Goal: Task Accomplishment & Management: Manage account settings

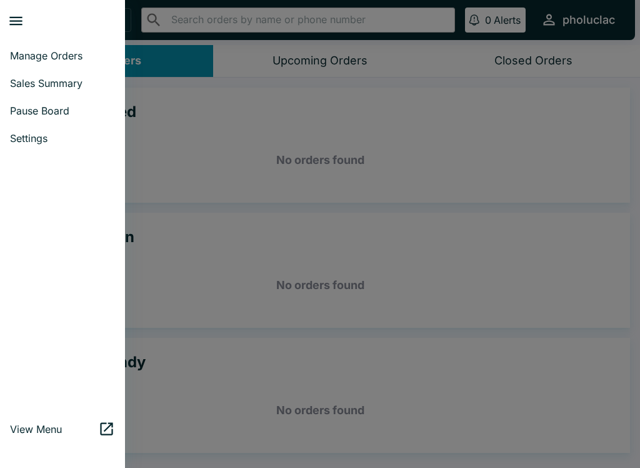
click at [23, 109] on span "Pause Board" at bounding box center [62, 110] width 105 height 13
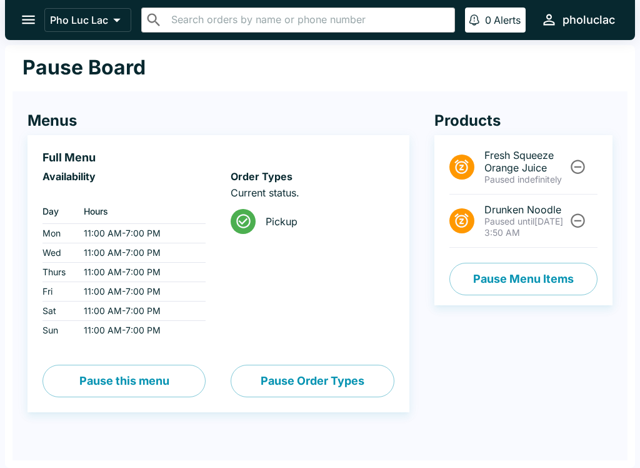
click at [488, 295] on button "Pause Menu Items" at bounding box center [524, 279] width 148 height 33
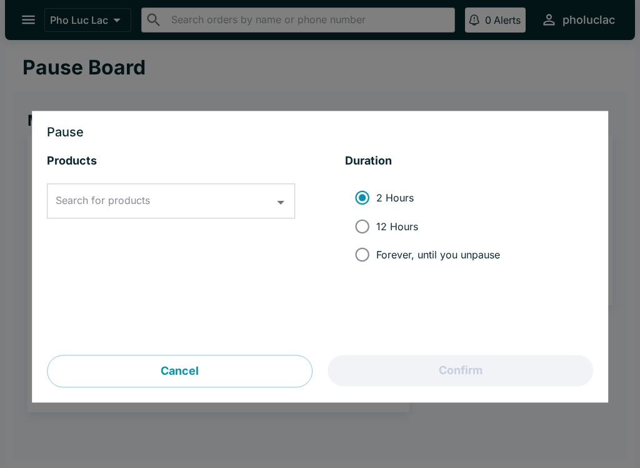
click at [184, 190] on input "Search for products" at bounding box center [162, 201] width 218 height 24
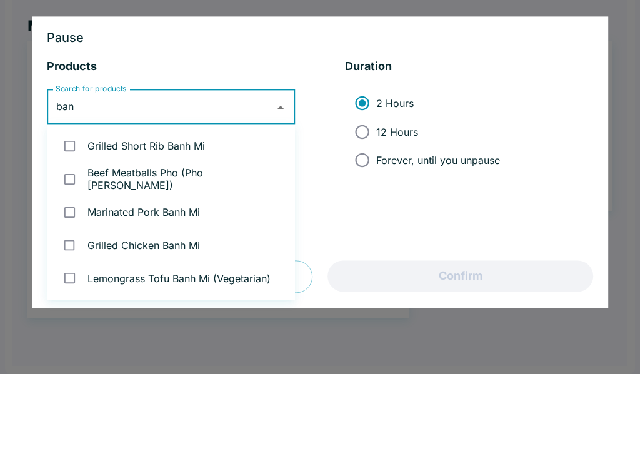
type input "banh"
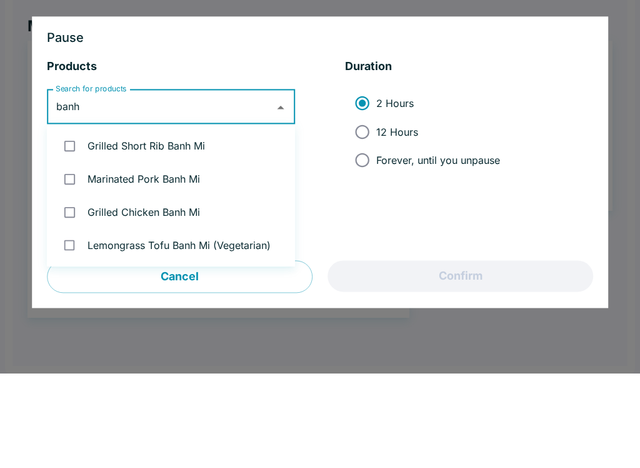
click at [173, 224] on li "Grilled Short Rib Banh Mi" at bounding box center [171, 240] width 248 height 33
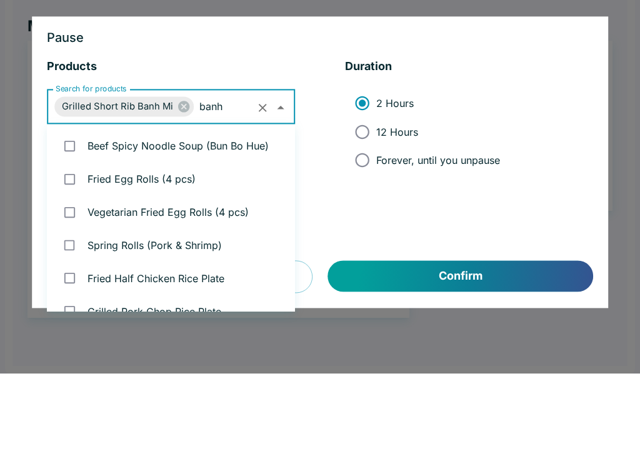
checkbox input "true"
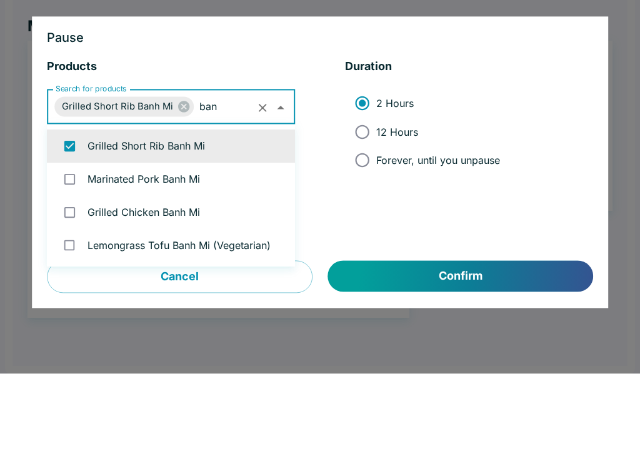
type input "banh"
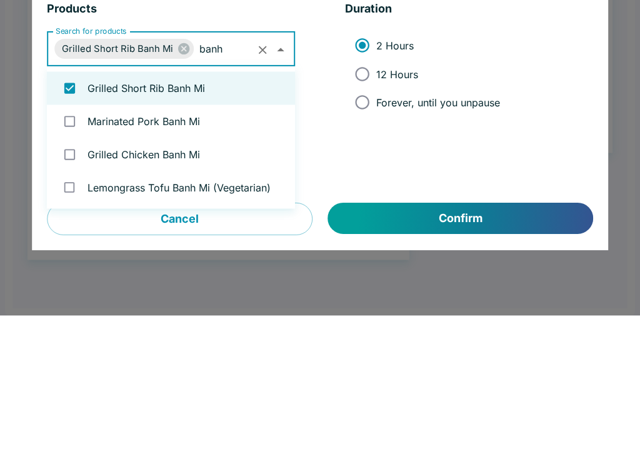
click at [178, 257] on li "Marinated Pork Banh Mi" at bounding box center [171, 273] width 248 height 33
checkbox input "true"
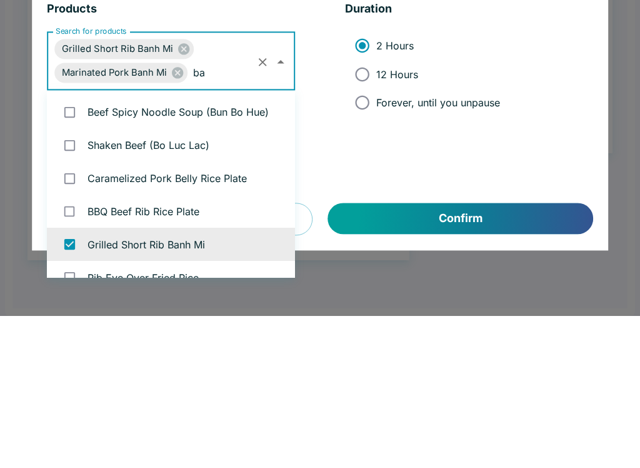
type input "ban"
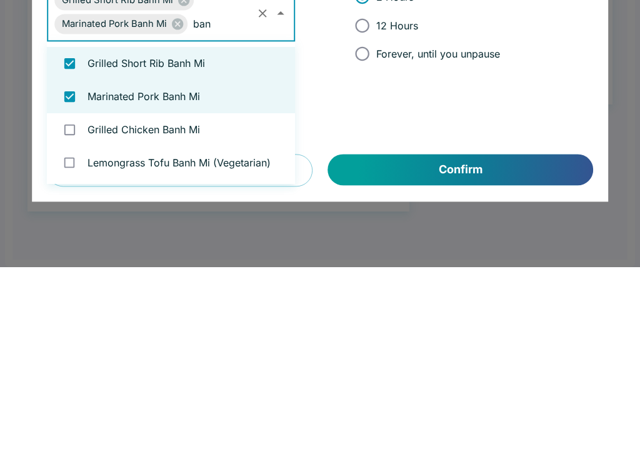
click at [201, 314] on li "Grilled Chicken Banh Mi" at bounding box center [171, 330] width 248 height 33
checkbox input "true"
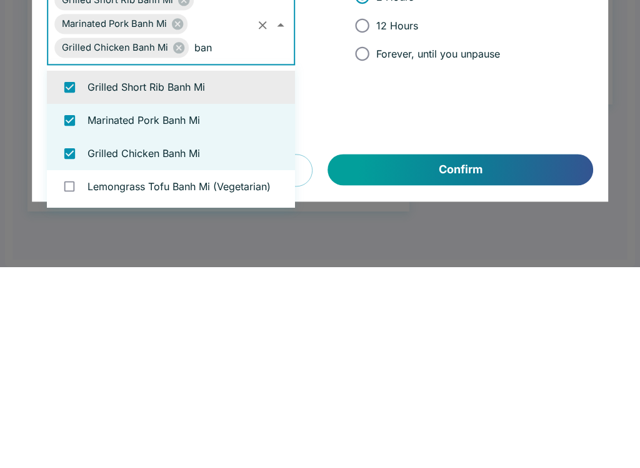
type input "banh"
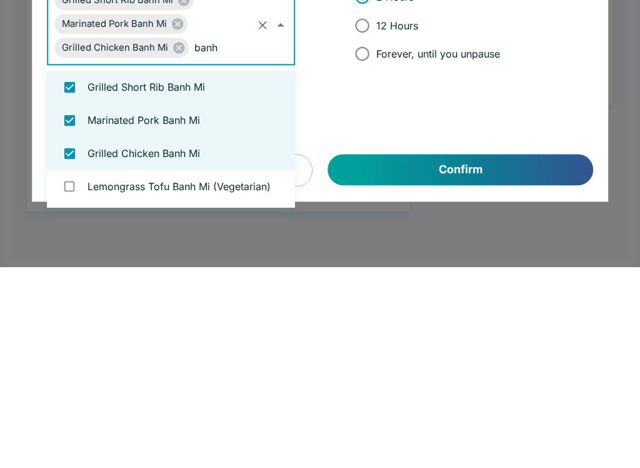
click at [214, 371] on li "Lemongrass Tofu Banh Mi (Vegetarian)" at bounding box center [171, 387] width 248 height 33
checkbox input "true"
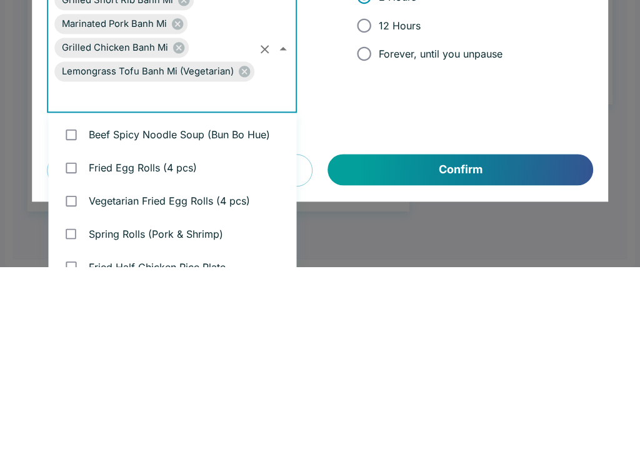
scroll to position [181, 0]
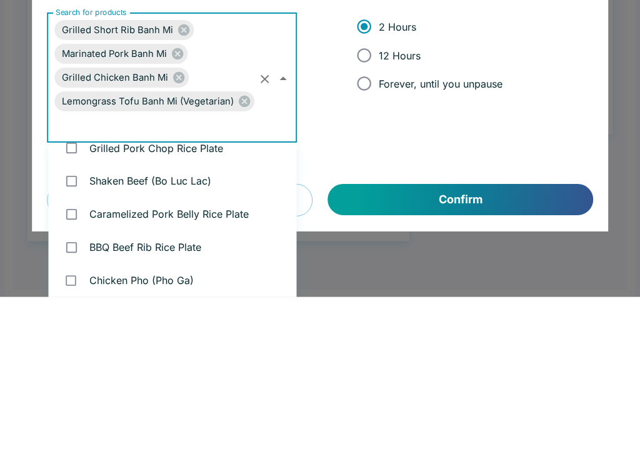
click at [453, 355] on button "Confirm" at bounding box center [460, 370] width 265 height 31
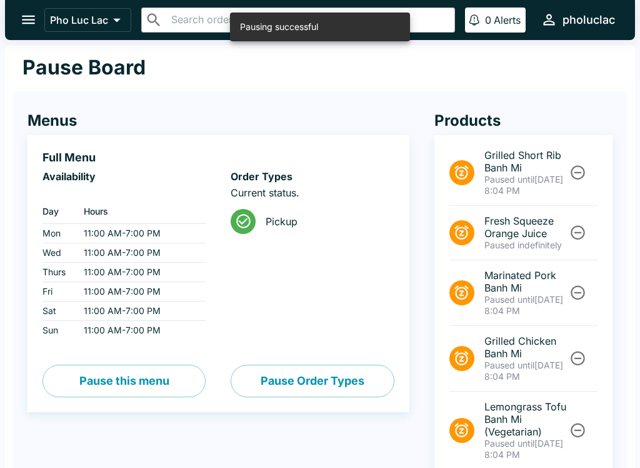
click at [37, 26] on icon "open drawer" at bounding box center [28, 19] width 17 height 17
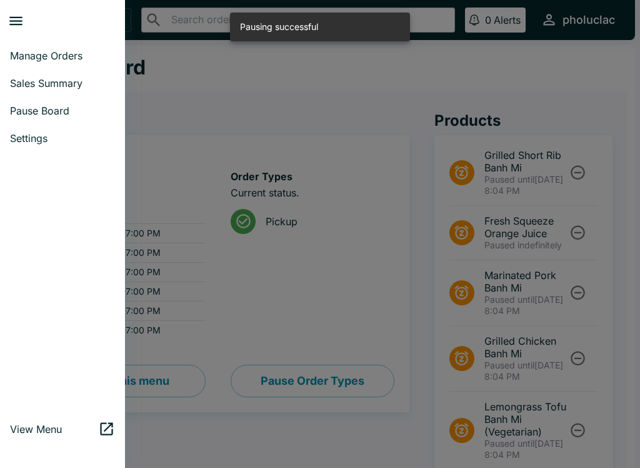
click at [29, 47] on link "Manage Orders" at bounding box center [62, 56] width 125 height 28
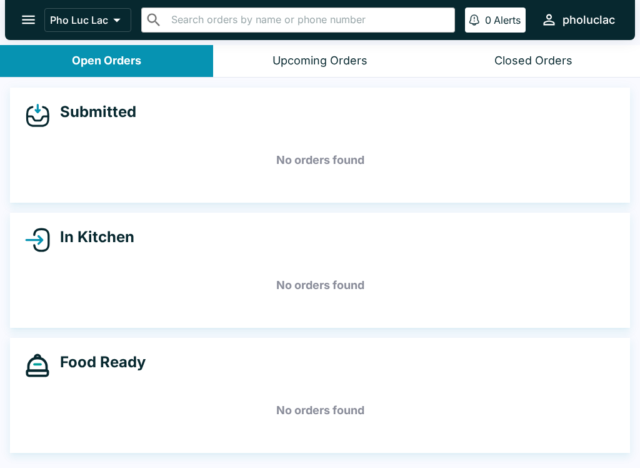
click at [27, 15] on icon "open drawer" at bounding box center [28, 19] width 17 height 17
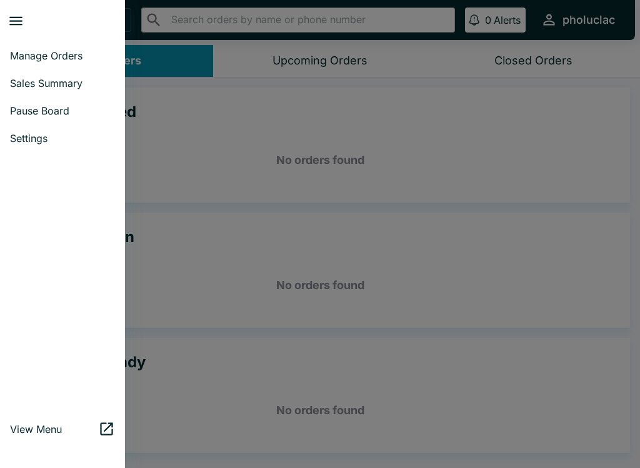
click at [29, 118] on link "Pause Board" at bounding box center [62, 111] width 125 height 28
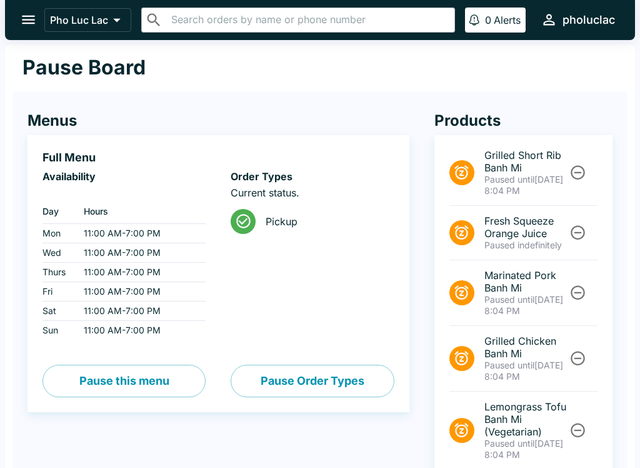
click at [24, 8] on button "open drawer" at bounding box center [29, 20] width 32 height 32
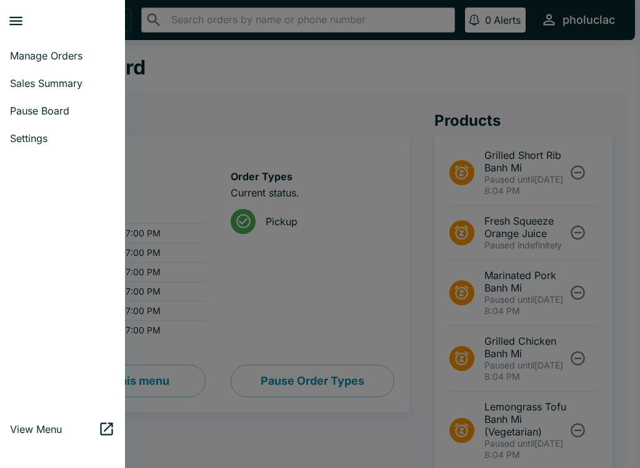
click at [19, 63] on link "Manage Orders" at bounding box center [62, 56] width 125 height 28
